Goal: Information Seeking & Learning: Learn about a topic

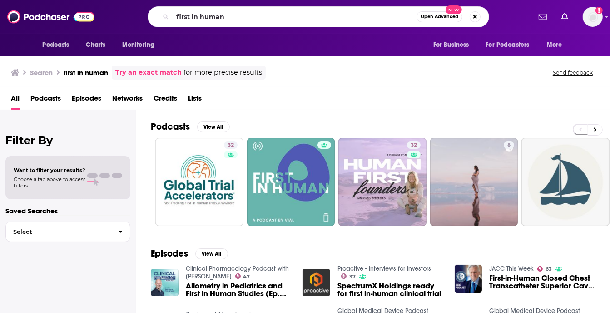
drag, startPoint x: 244, startPoint y: 18, endPoint x: 143, endPoint y: 5, distance: 101.8
click at [143, 5] on div "Podcasts Charts Monitoring first in human Open Advanced New For Business For Po…" at bounding box center [305, 17] width 610 height 34
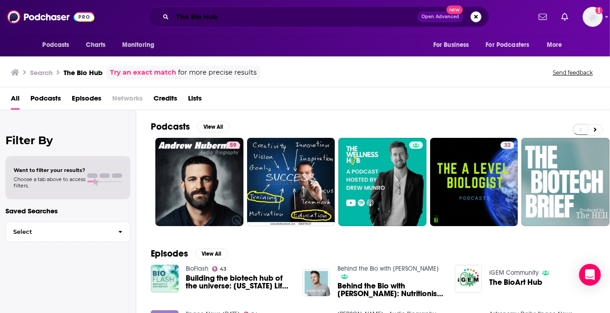
click at [200, 24] on input "The Bio Hub" at bounding box center [295, 17] width 245 height 15
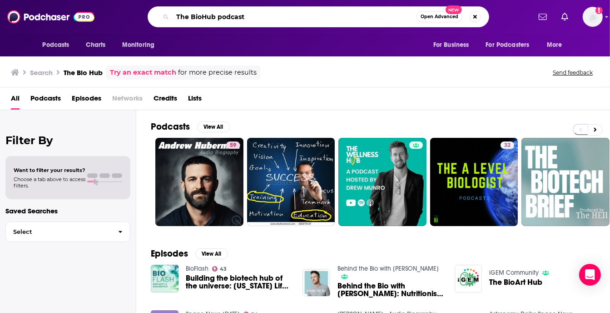
type input "The BioHub podcast"
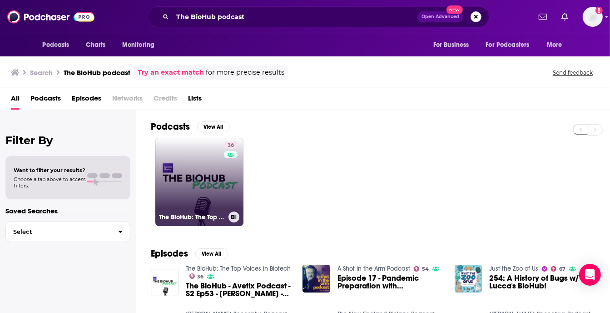
click at [209, 160] on link "36 The BioHub: The Top Voices in Biotech" at bounding box center [199, 182] width 88 height 88
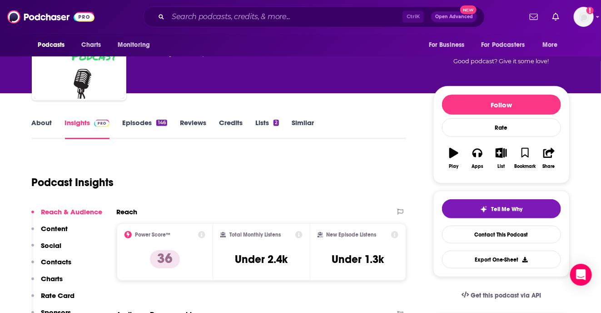
scroll to position [89, 0]
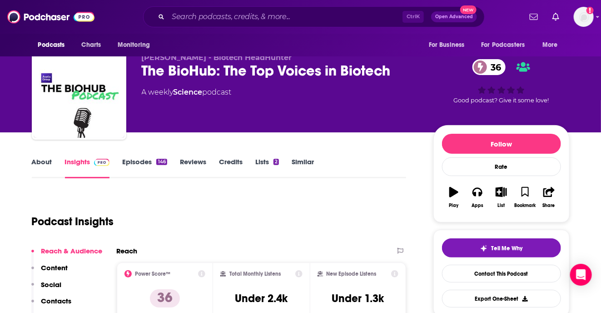
scroll to position [13, 0]
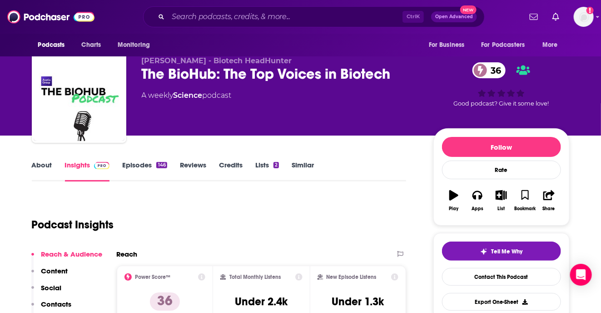
click at [38, 169] on link "About" at bounding box center [42, 170] width 20 height 21
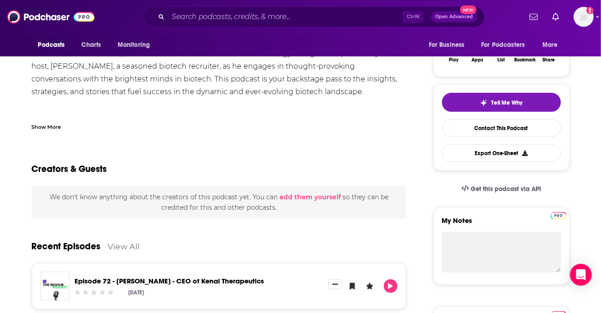
scroll to position [118, 0]
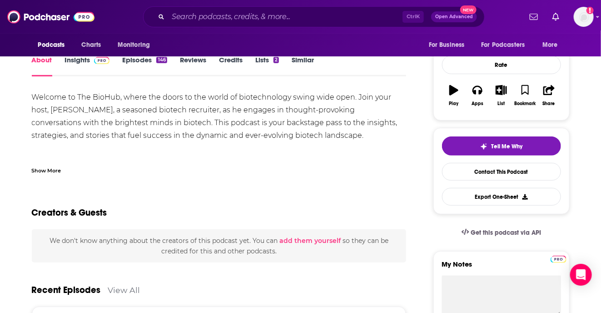
click at [84, 64] on link "Insights" at bounding box center [87, 65] width 45 height 21
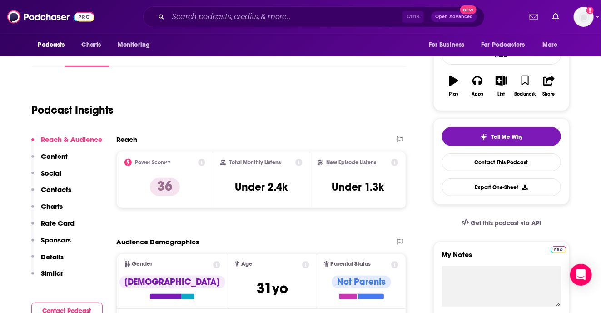
scroll to position [137, 0]
